Goal: Ask a question

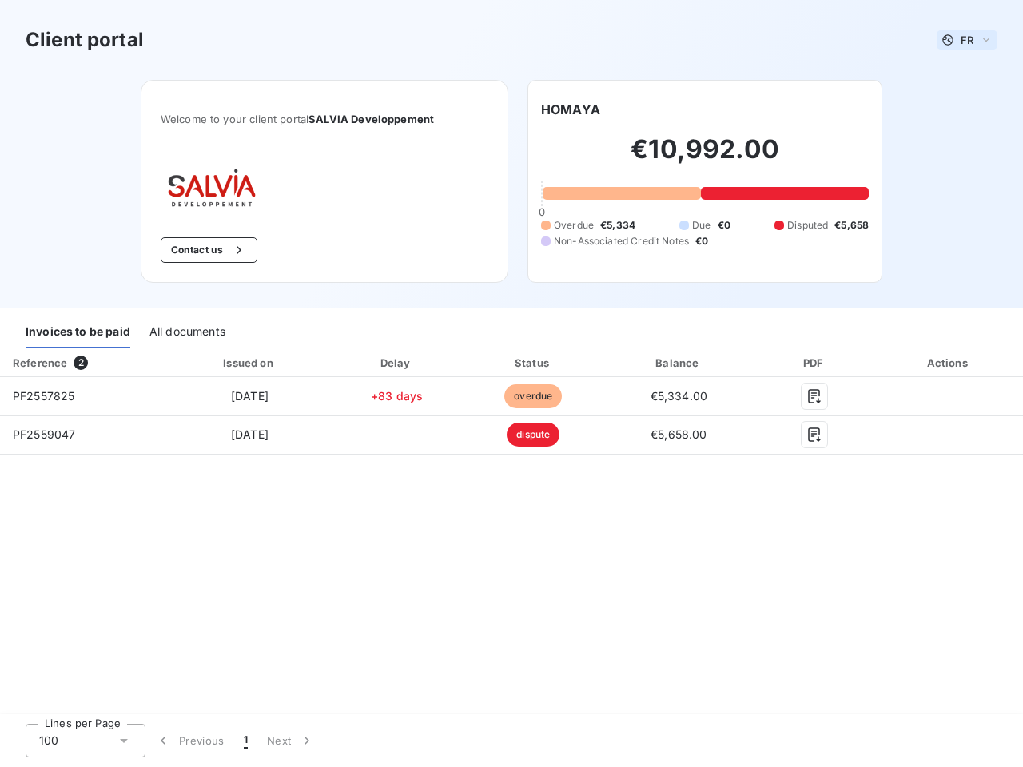
click at [967, 40] on span "FR" at bounding box center [966, 40] width 13 height 13
click at [207, 250] on button "Contact us" at bounding box center [209, 250] width 97 height 26
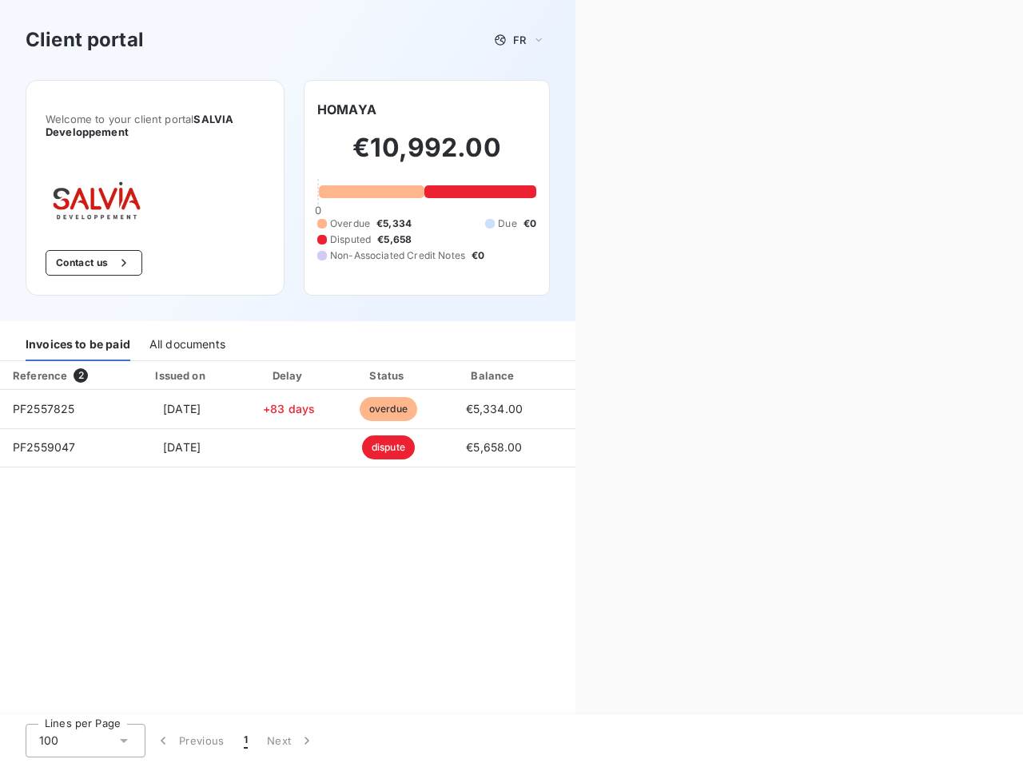
click at [570, 109] on div "Welcome to your client portal SALVIA Developpement Contact us HOMAYA €10,992.00…" at bounding box center [287, 200] width 575 height 241
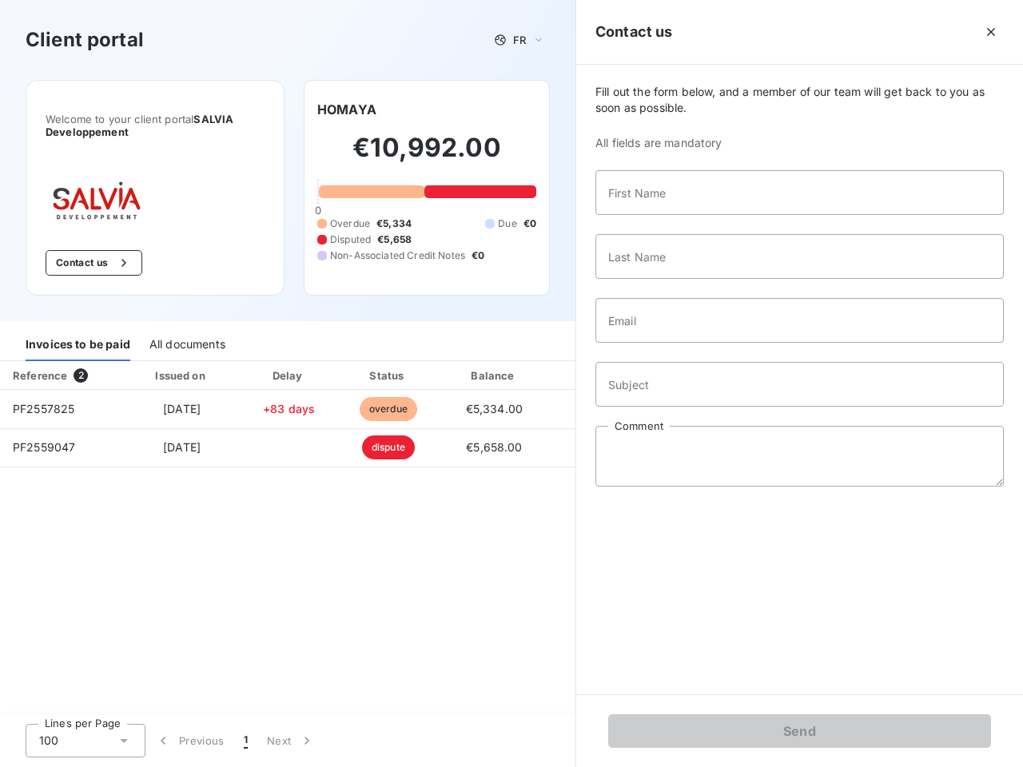
click at [77, 332] on div "Invoices to be paid" at bounding box center [78, 345] width 105 height 34
click at [186, 332] on div "All documents" at bounding box center [187, 345] width 76 height 34
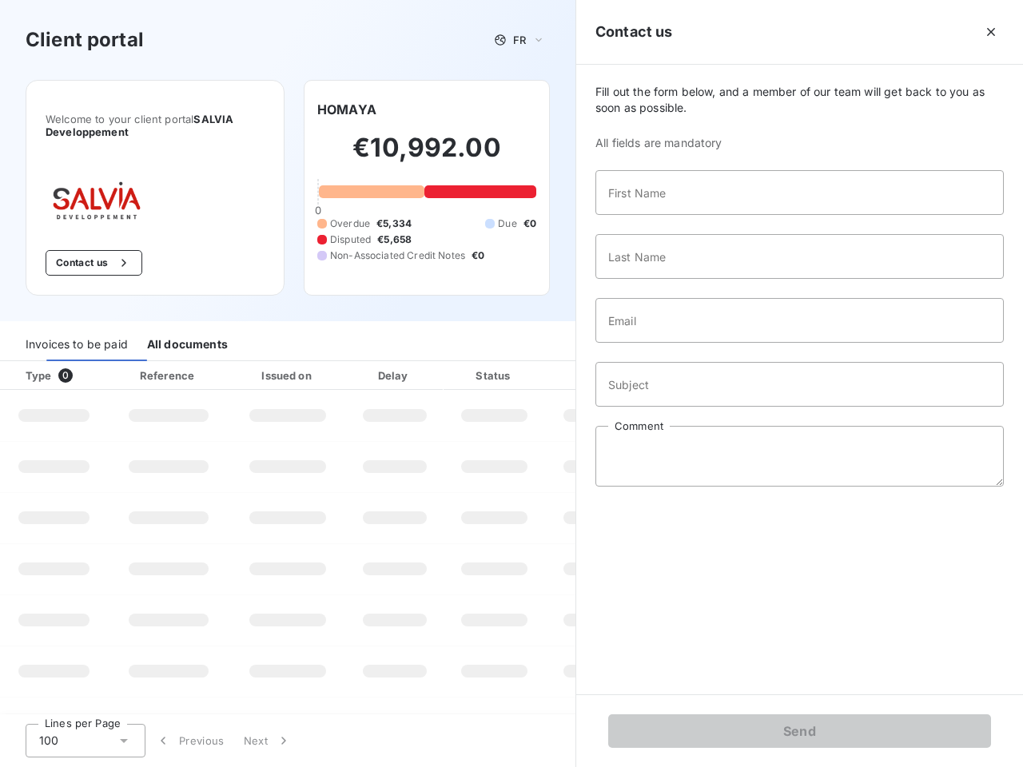
click at [84, 363] on th "Type 0" at bounding box center [54, 375] width 108 height 29
click at [248, 363] on th "Issued on" at bounding box center [287, 375] width 117 height 29
click at [396, 363] on th "Delay" at bounding box center [394, 375] width 97 height 29
click at [533, 363] on th "Status" at bounding box center [493, 375] width 101 height 29
click at [678, 363] on input "Subject" at bounding box center [799, 384] width 408 height 45
